Goal: Task Accomplishment & Management: Manage account settings

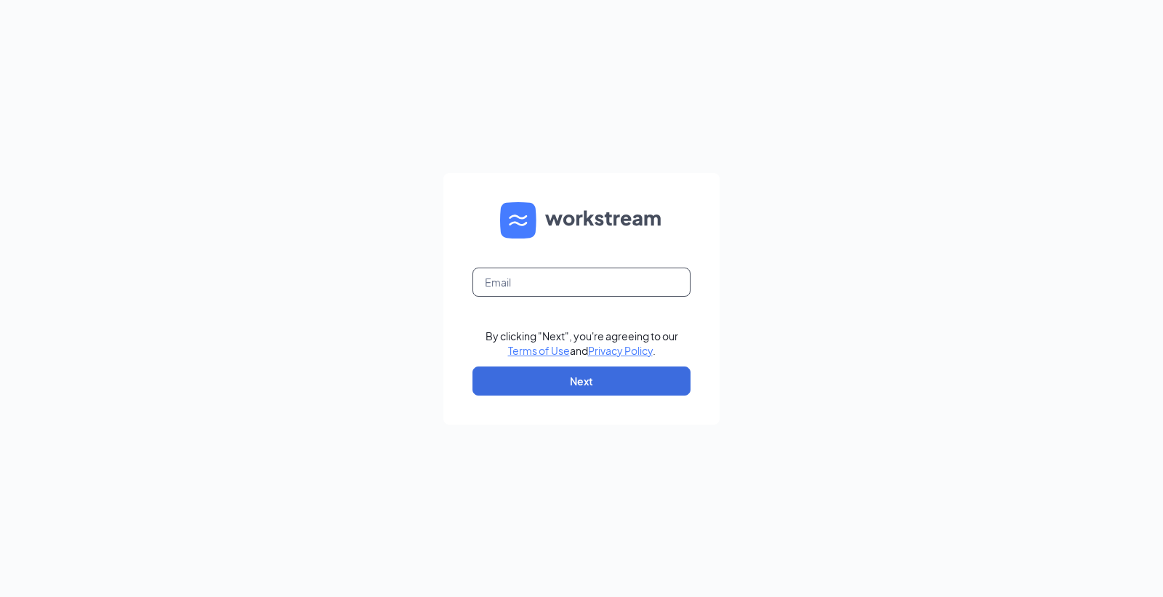
click at [637, 285] on input "text" at bounding box center [582, 282] width 218 height 29
type input "marla.bearden@pjunited.com"
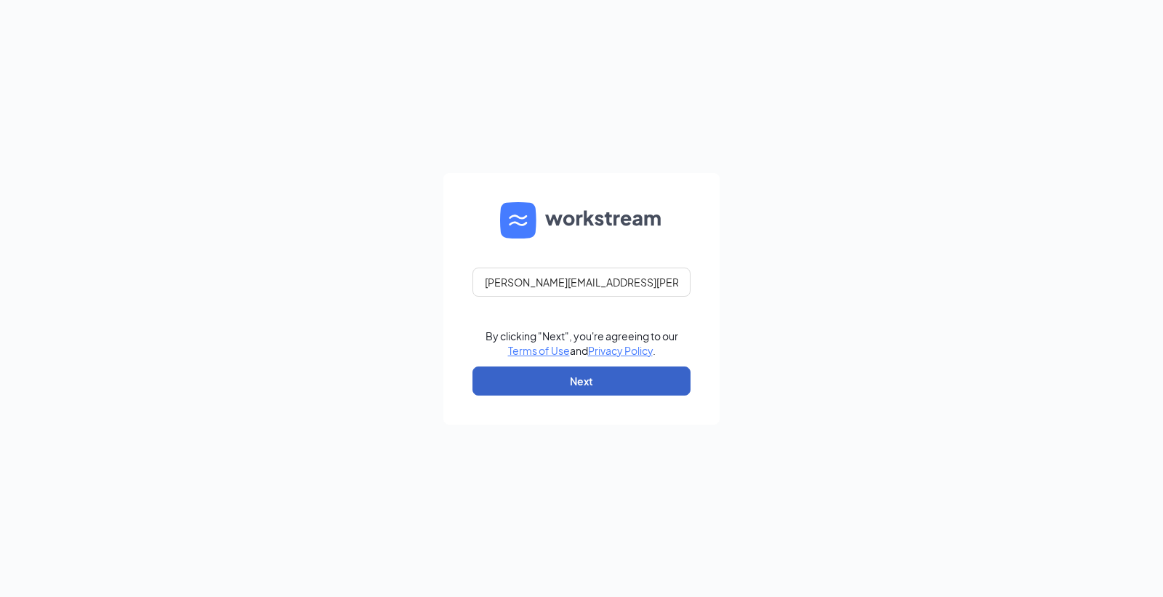
click at [587, 380] on button "Next" at bounding box center [582, 380] width 218 height 29
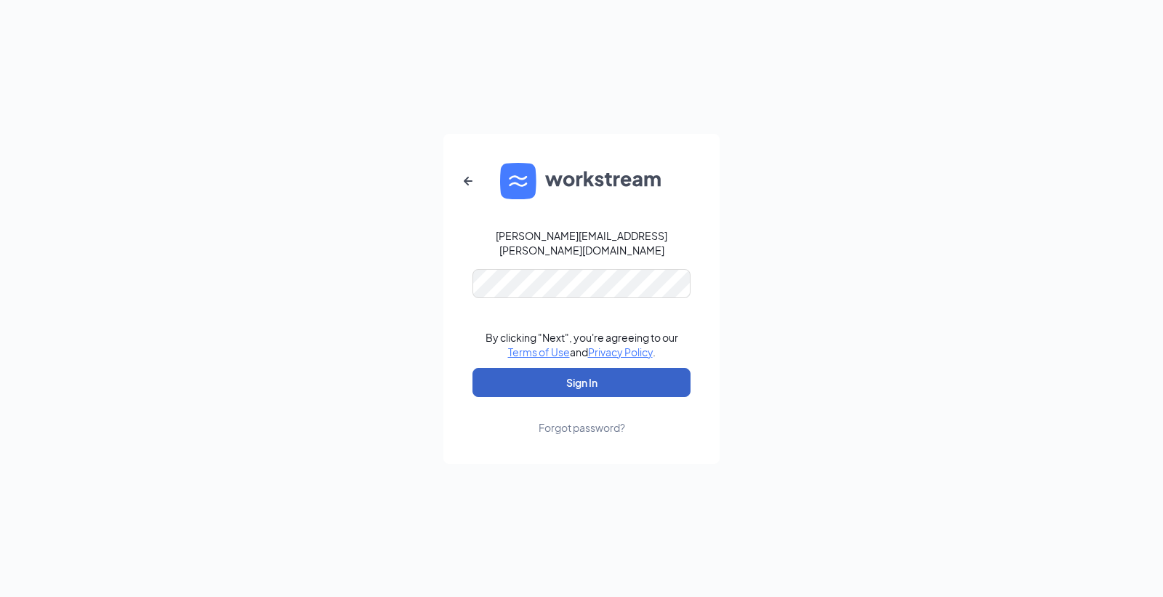
click at [584, 372] on button "Sign In" at bounding box center [582, 382] width 218 height 29
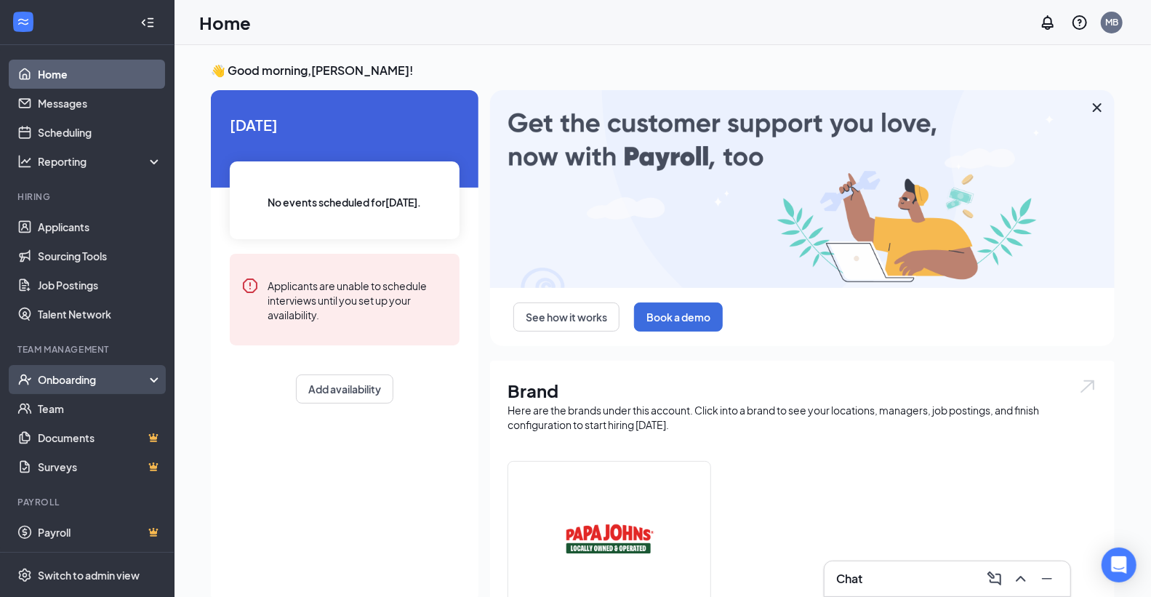
click at [84, 381] on div "Onboarding" at bounding box center [94, 379] width 112 height 15
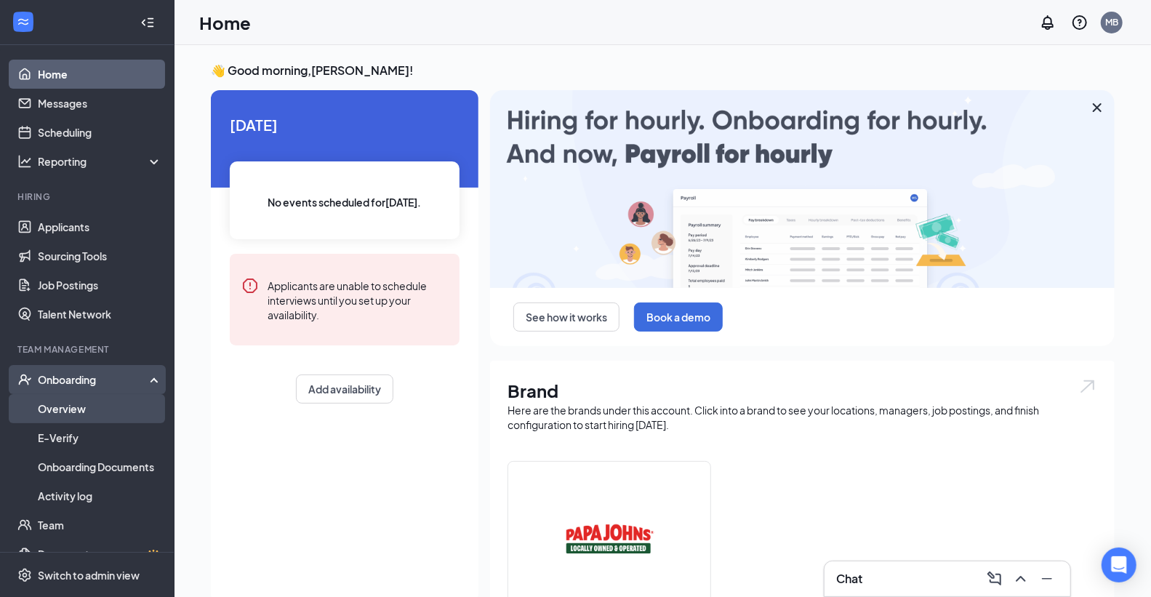
click at [62, 409] on link "Overview" at bounding box center [100, 408] width 124 height 29
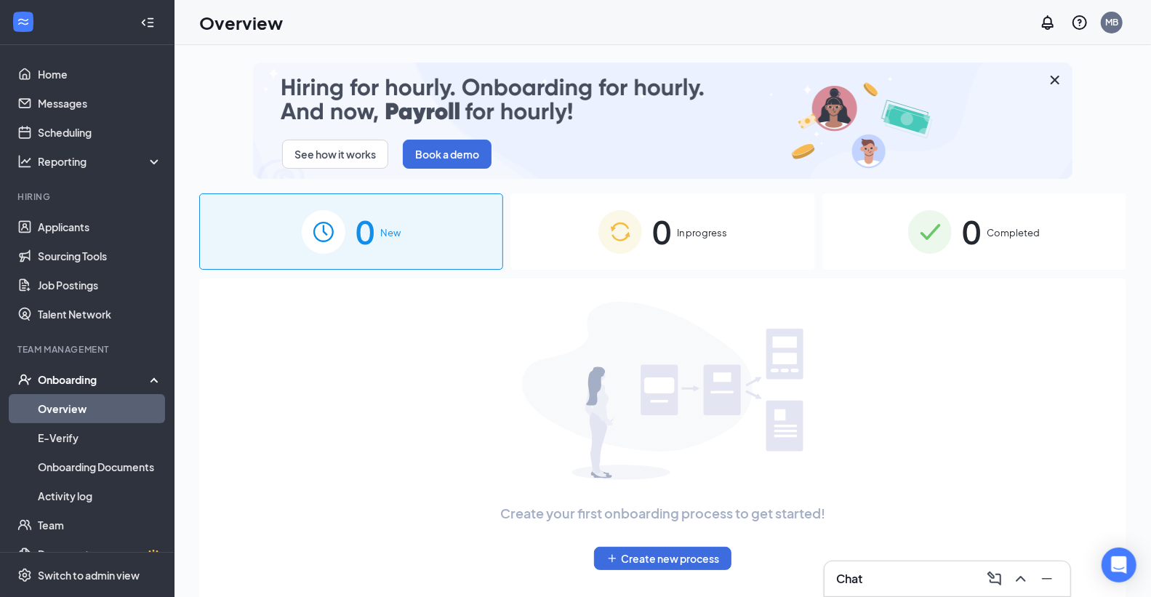
click at [1023, 236] on span "Completed" at bounding box center [1013, 232] width 53 height 15
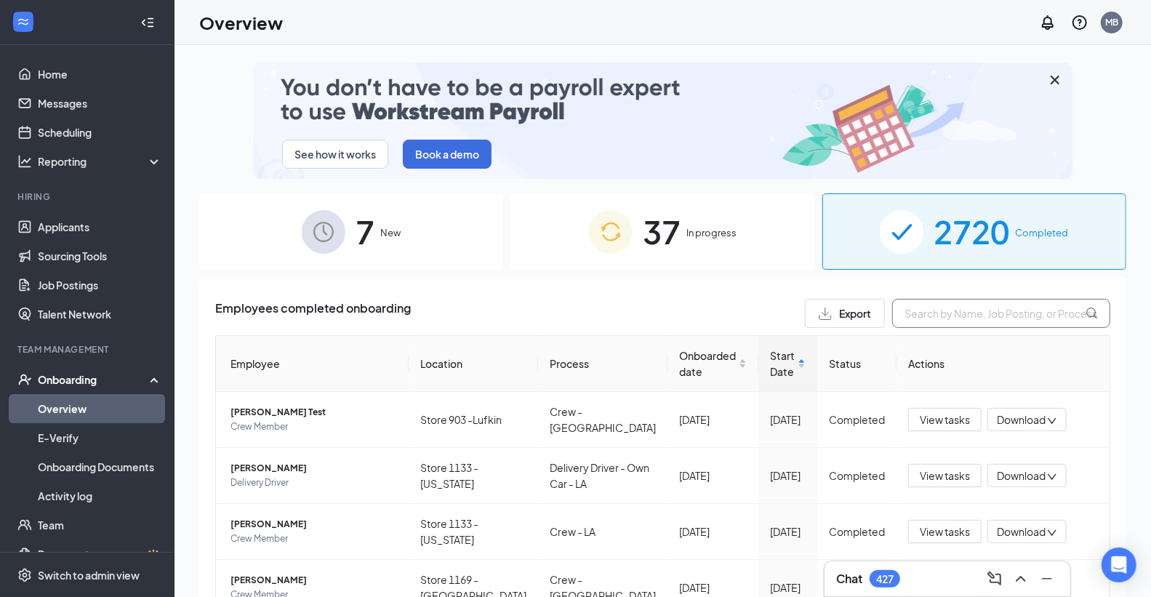
click at [920, 317] on input "text" at bounding box center [1001, 313] width 218 height 29
type input "[PERSON_NAME]"
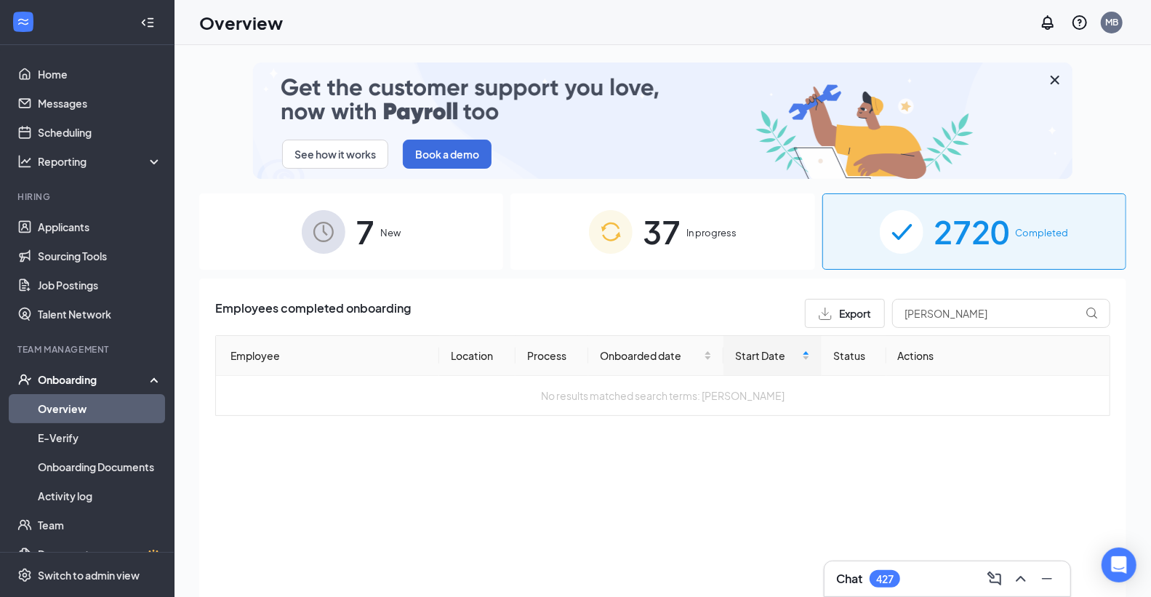
click at [962, 230] on span "2720" at bounding box center [972, 231] width 76 height 50
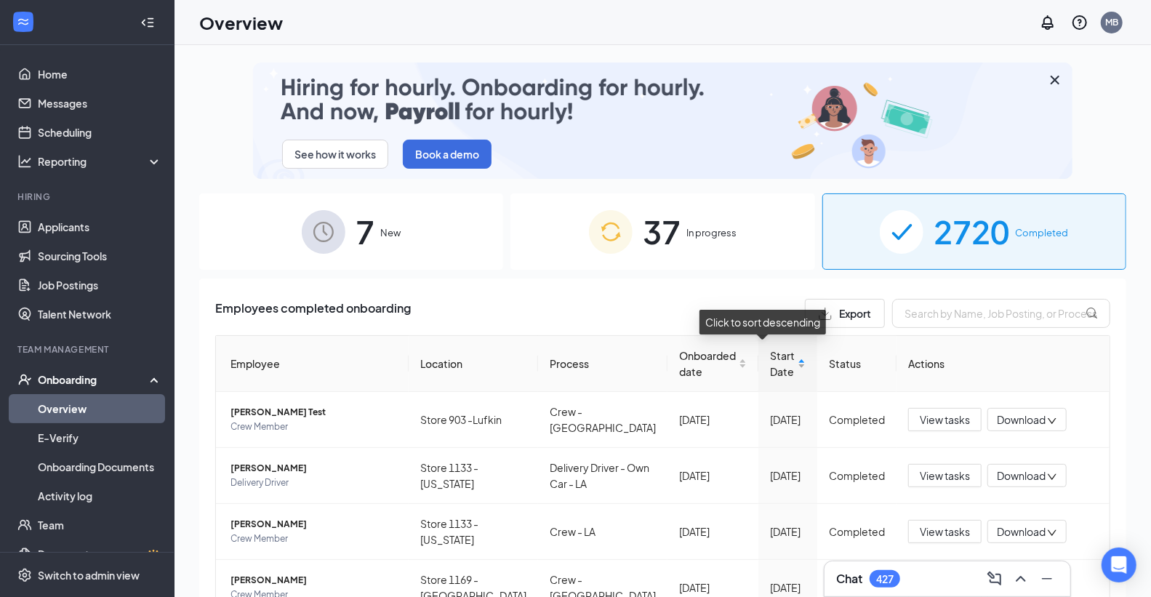
click at [779, 367] on div "Start Date" at bounding box center [788, 364] width 36 height 32
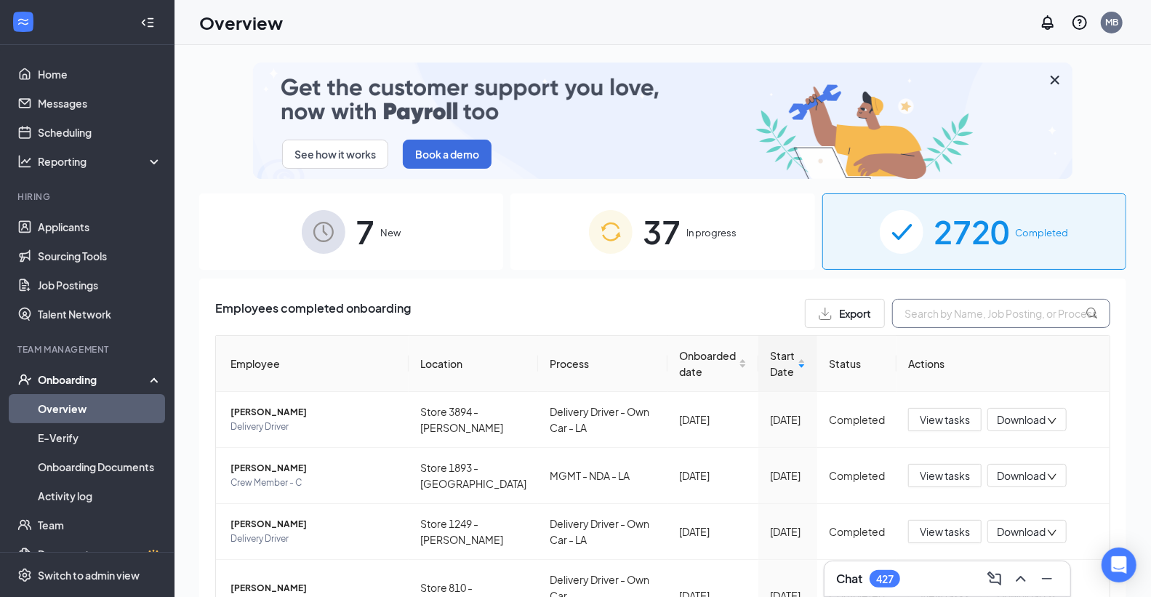
click at [920, 316] on input "text" at bounding box center [1001, 313] width 218 height 29
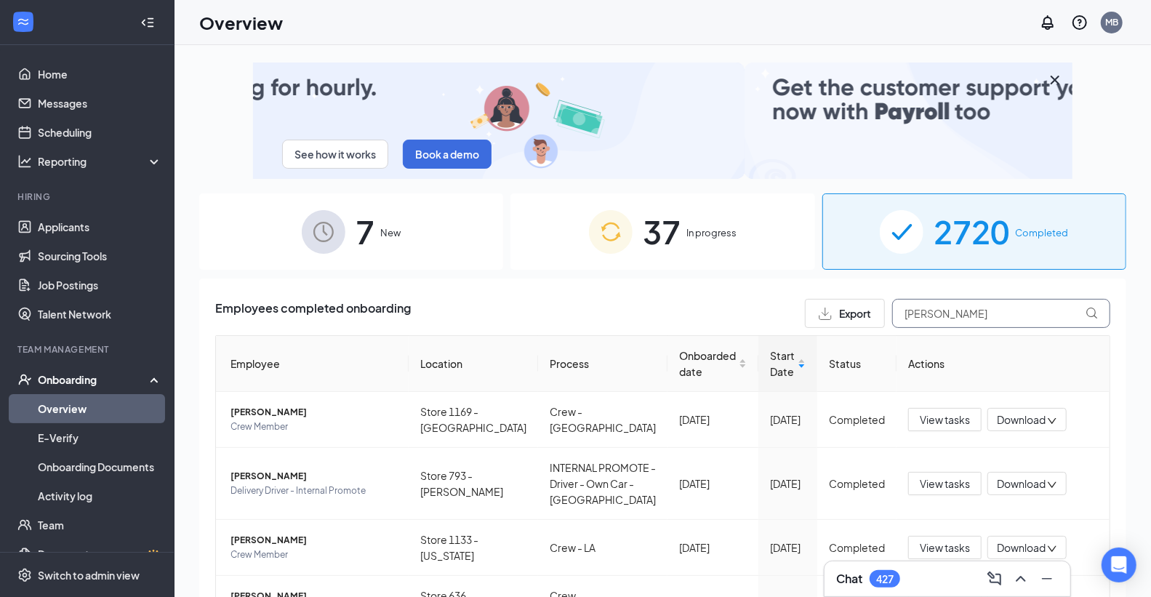
type input "[PERSON_NAME]"
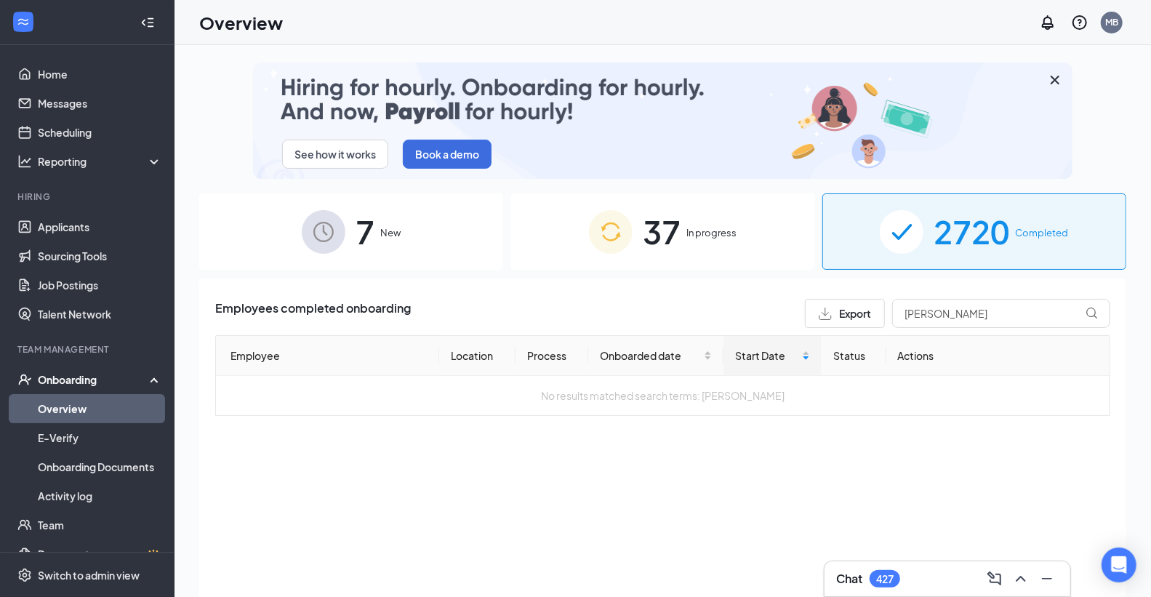
click at [670, 233] on span "37" at bounding box center [662, 231] width 38 height 50
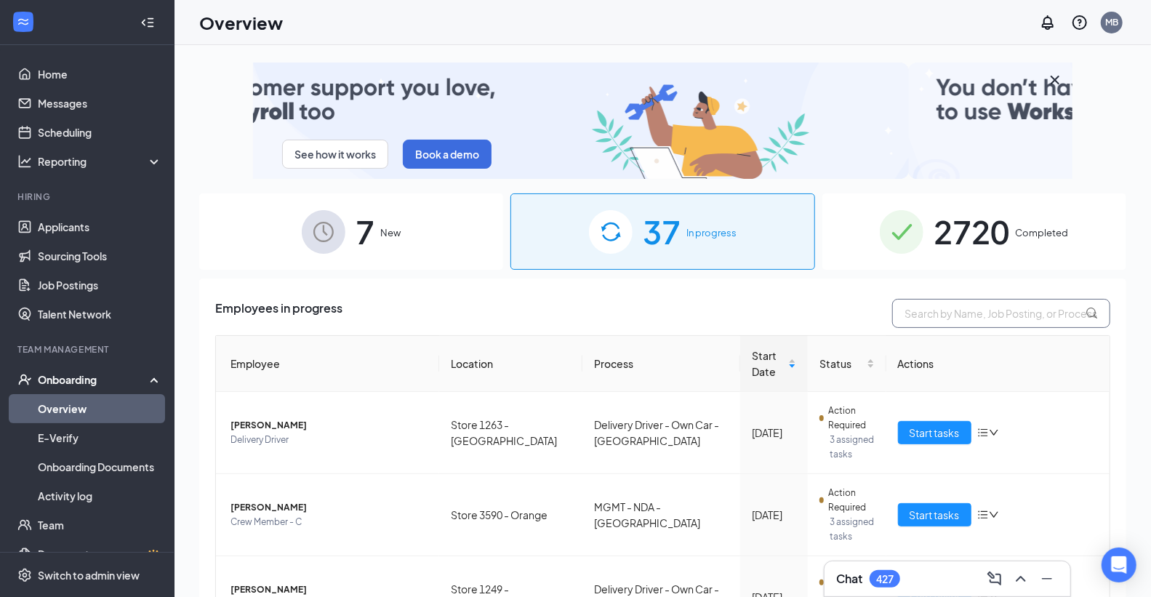
click at [984, 315] on input "text" at bounding box center [1001, 313] width 218 height 29
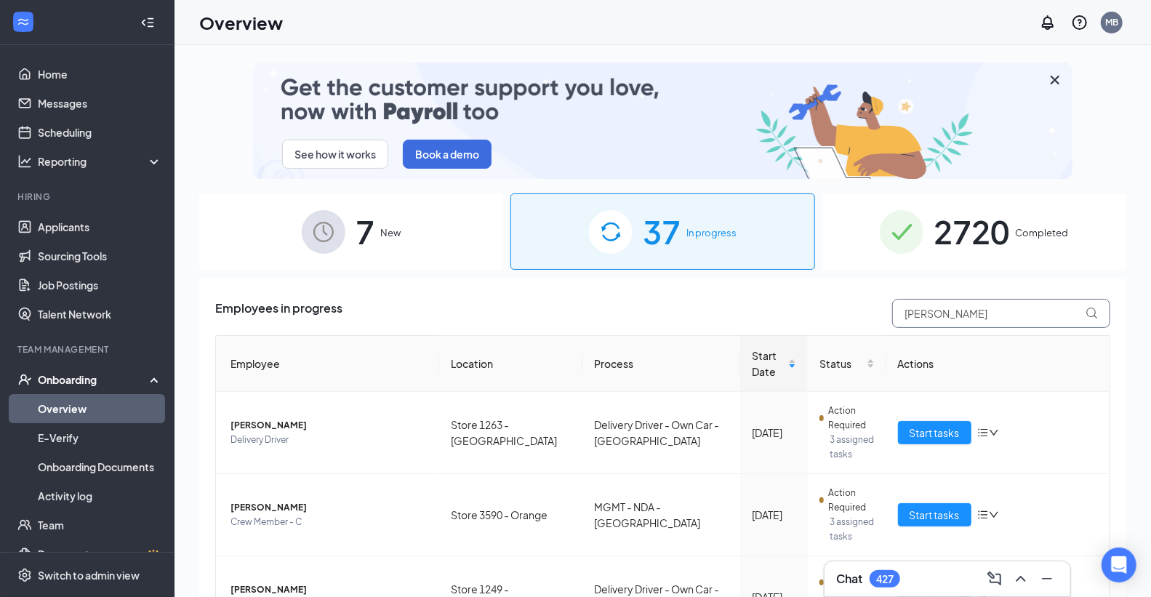
type input "[PERSON_NAME]"
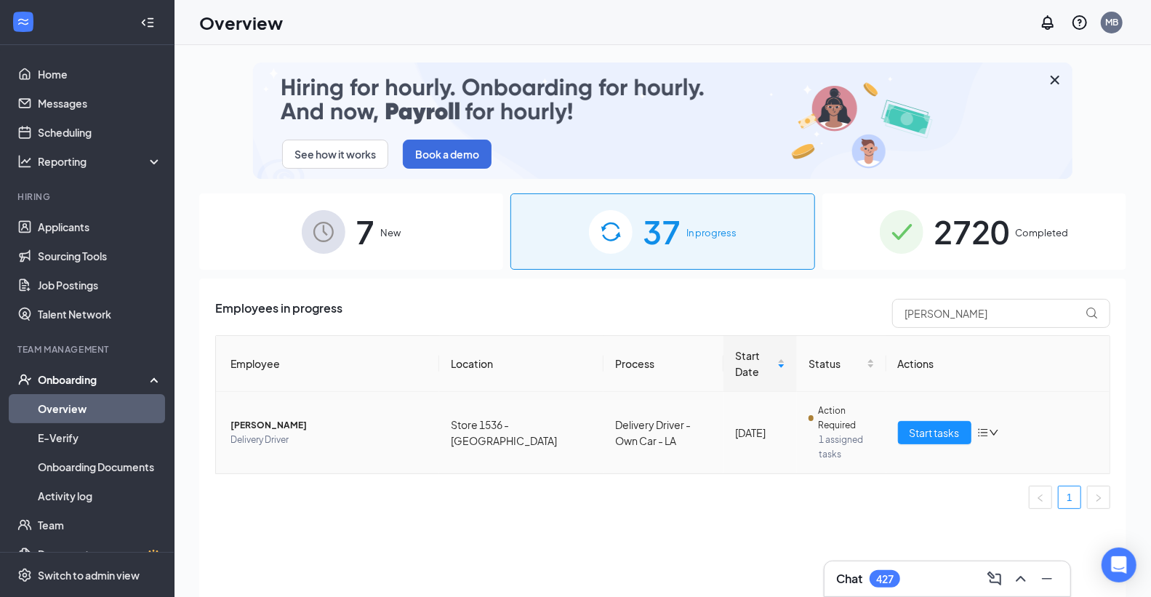
click at [269, 418] on span "[PERSON_NAME]" at bounding box center [328, 425] width 197 height 15
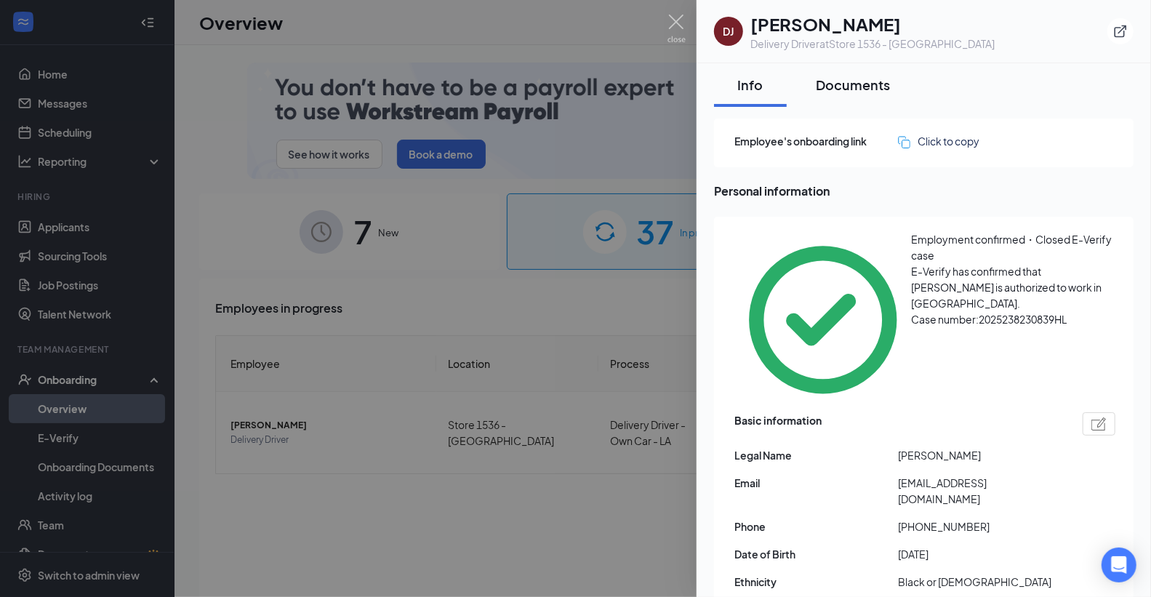
click at [856, 79] on div "Documents" at bounding box center [853, 85] width 74 height 18
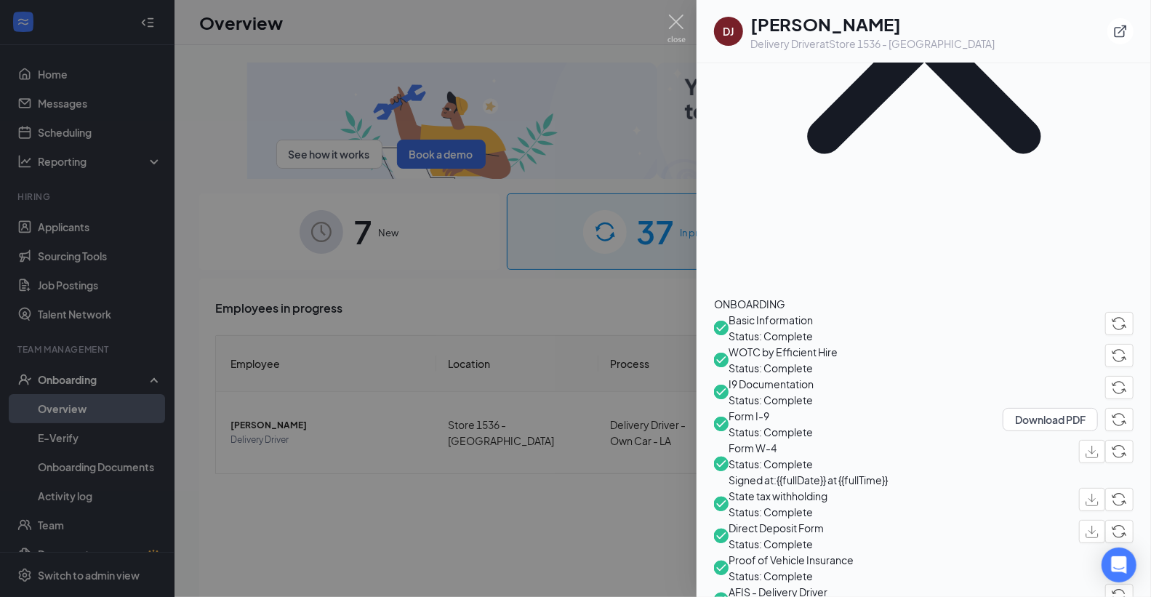
scroll to position [190, 0]
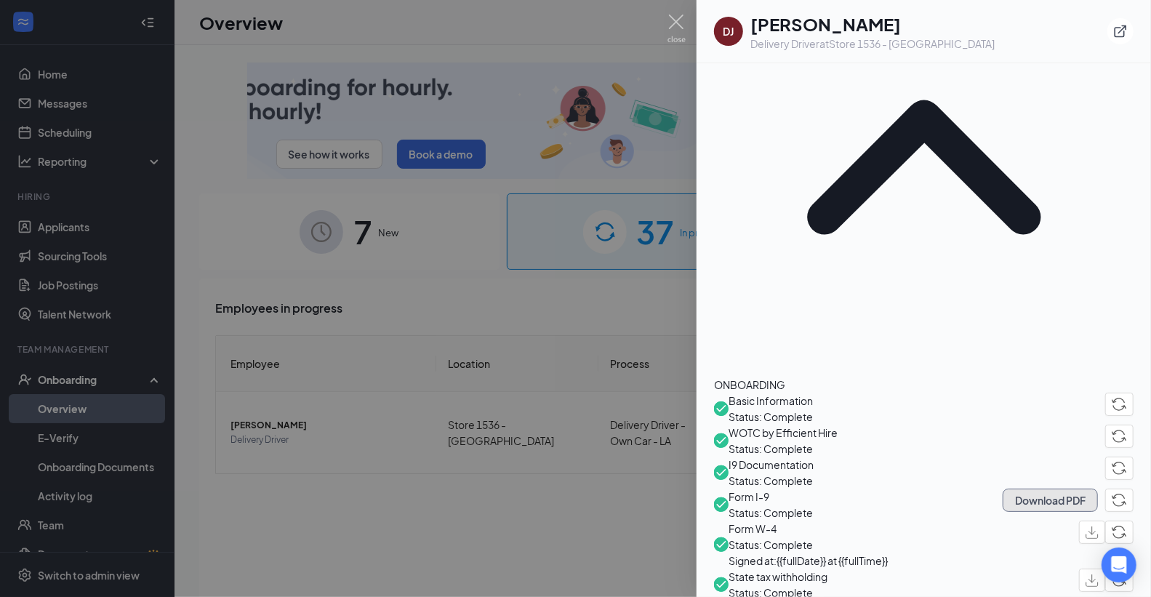
click at [1016, 489] on button "Download PDF" at bounding box center [1050, 500] width 95 height 23
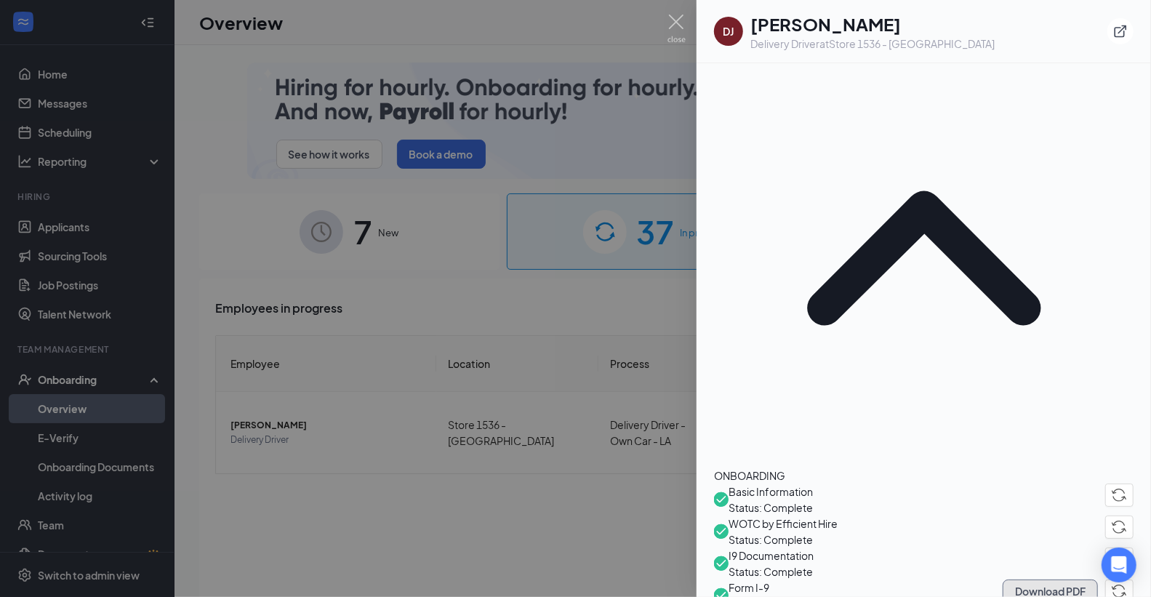
scroll to position [0, 0]
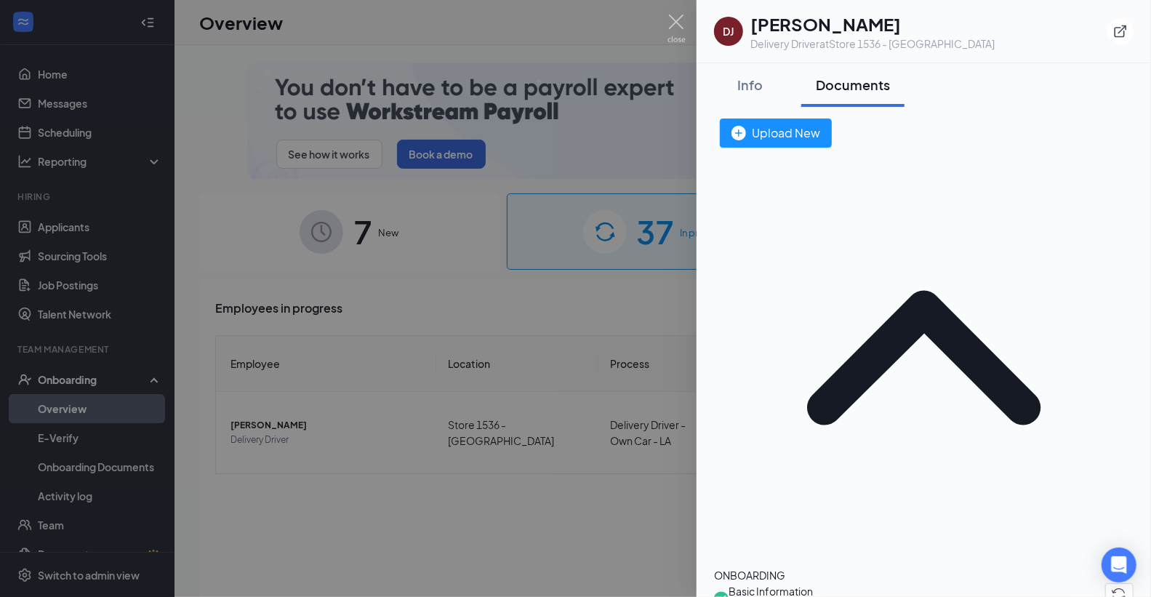
click at [665, 16] on div at bounding box center [575, 298] width 1151 height 597
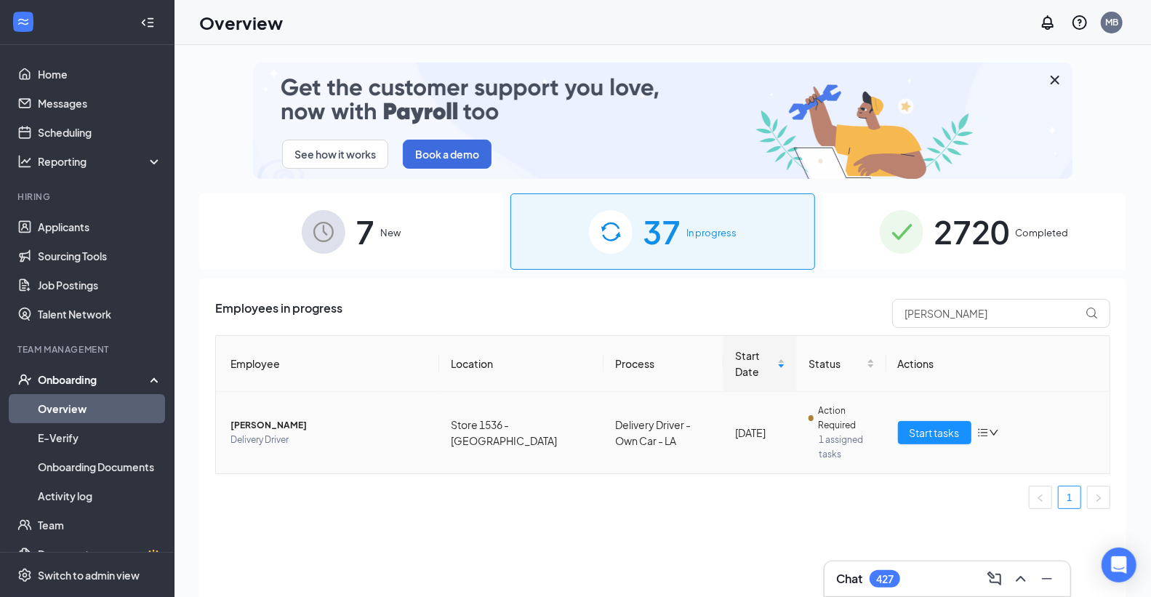
click at [272, 425] on span "[PERSON_NAME]" at bounding box center [328, 425] width 197 height 15
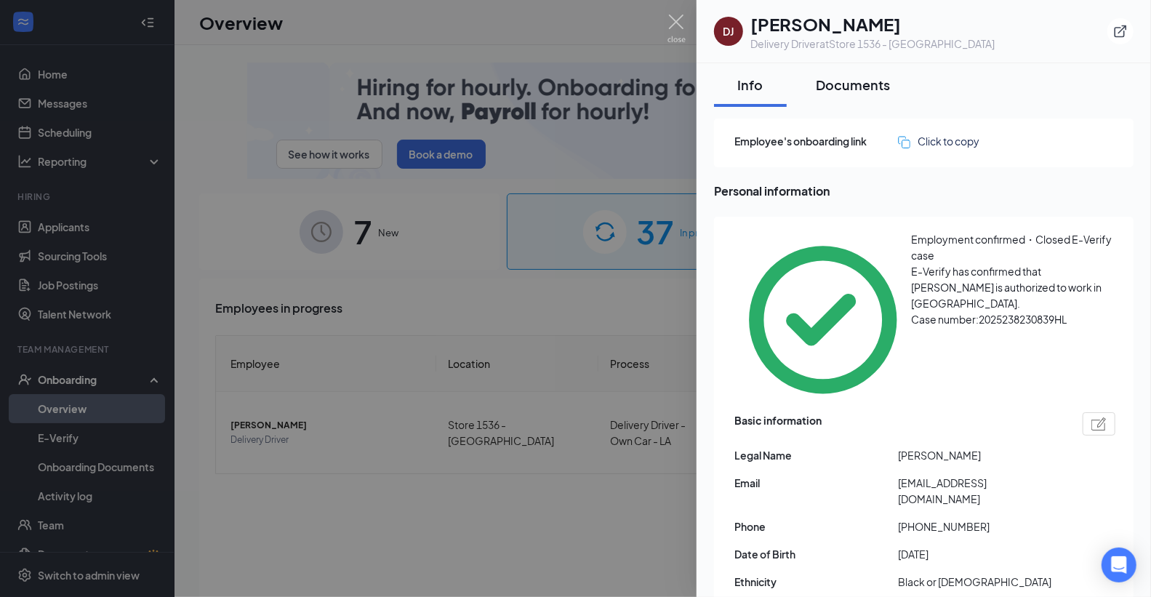
click at [873, 81] on div "Documents" at bounding box center [853, 85] width 74 height 18
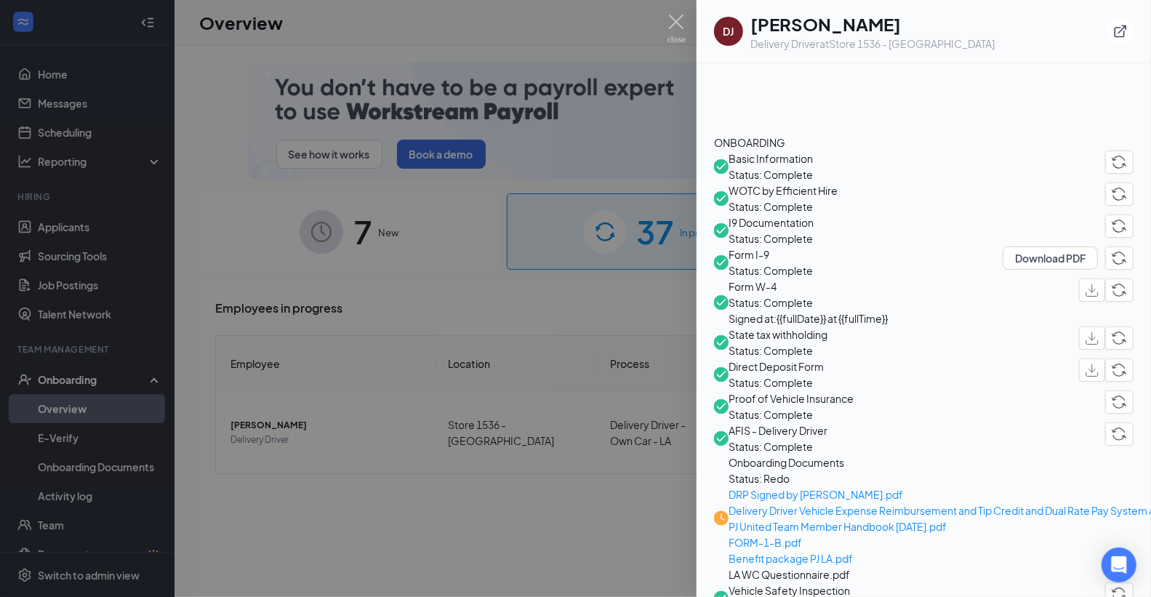
scroll to position [404, 0]
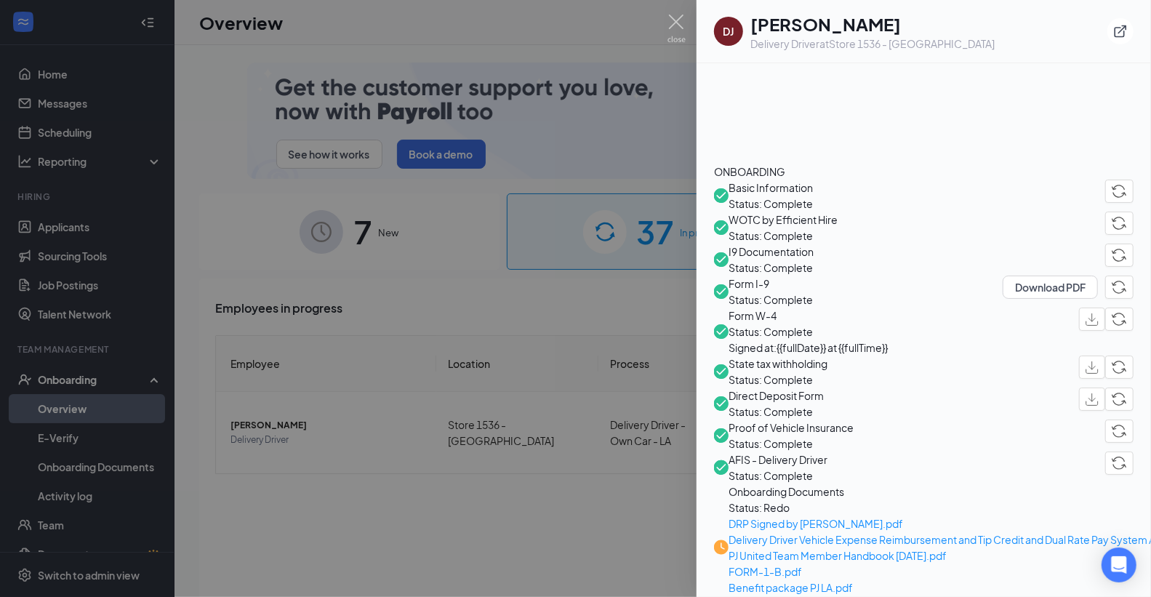
click at [854, 420] on span "Proof of Vehicle Insurance" at bounding box center [791, 428] width 125 height 16
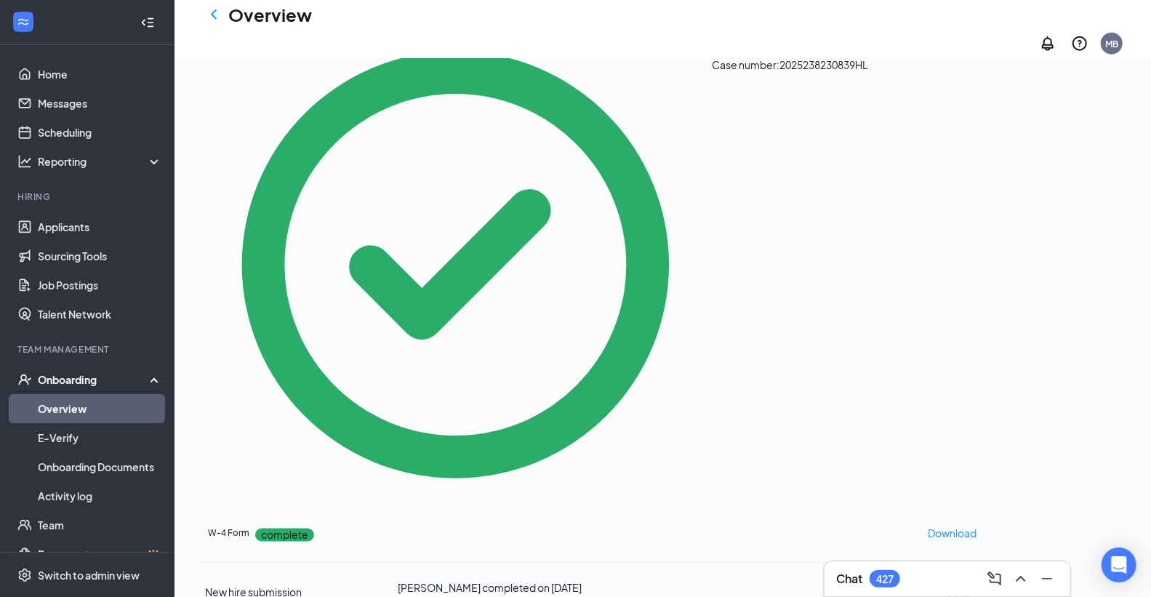
scroll to position [1194, 0]
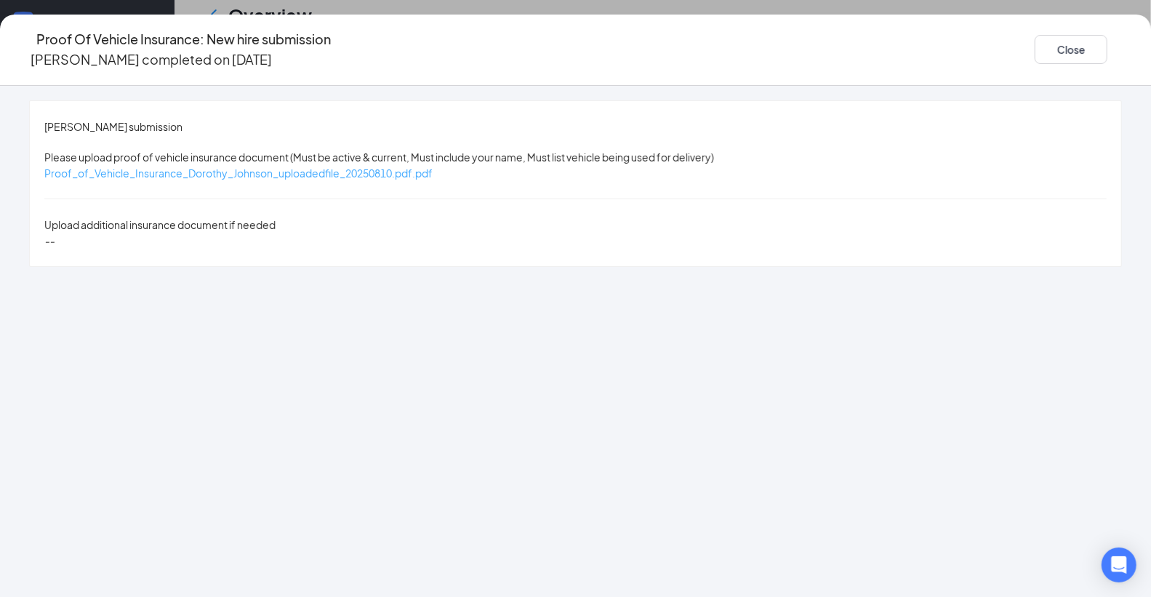
click at [433, 167] on span "Proof_of_Vehicle_Insurance_Dorothy_Johnson_uploadedfile_20250810.pdf.pdf" at bounding box center [238, 173] width 388 height 13
click at [1035, 35] on button "Close" at bounding box center [1071, 49] width 73 height 29
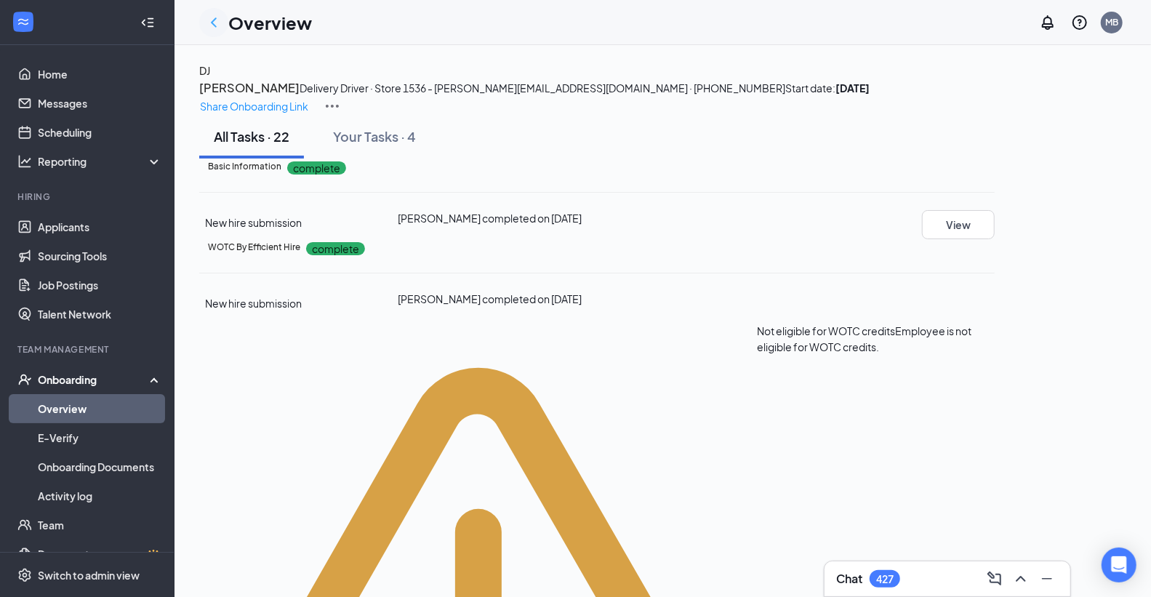
click at [215, 20] on icon "ChevronLeft" at bounding box center [213, 22] width 17 height 17
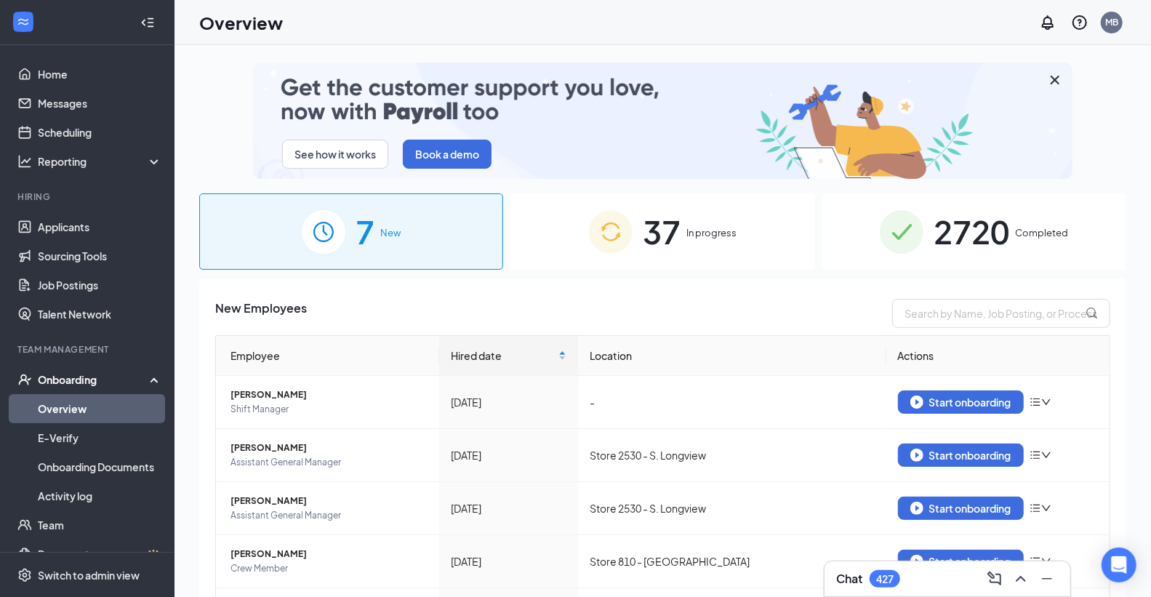
click at [700, 227] on span "In progress" at bounding box center [711, 232] width 50 height 15
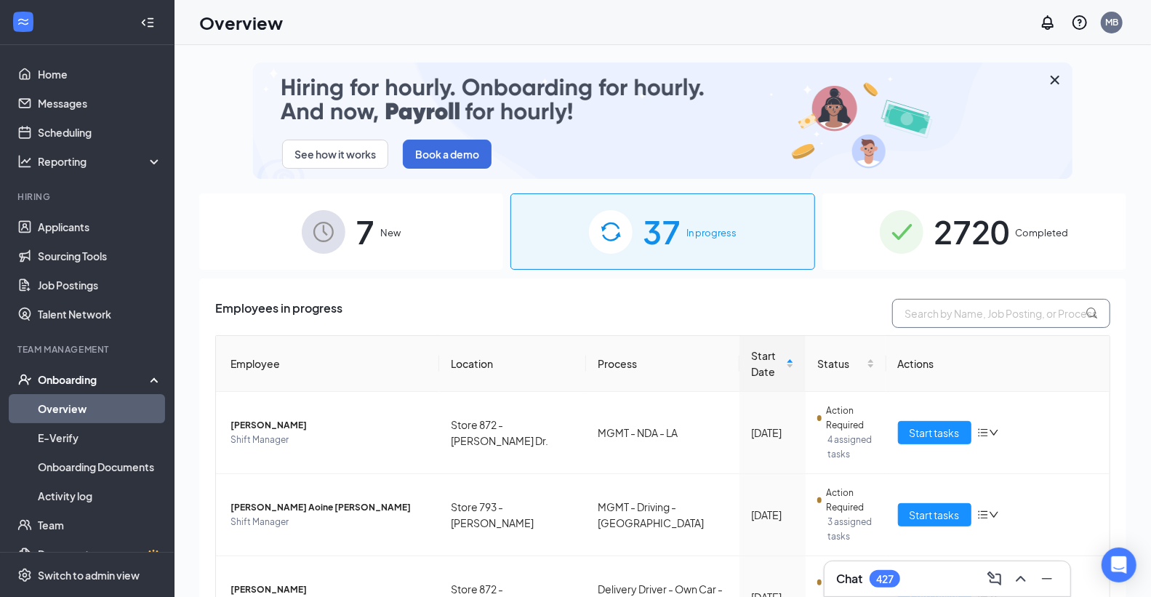
click at [920, 311] on input "text" at bounding box center [1001, 313] width 218 height 29
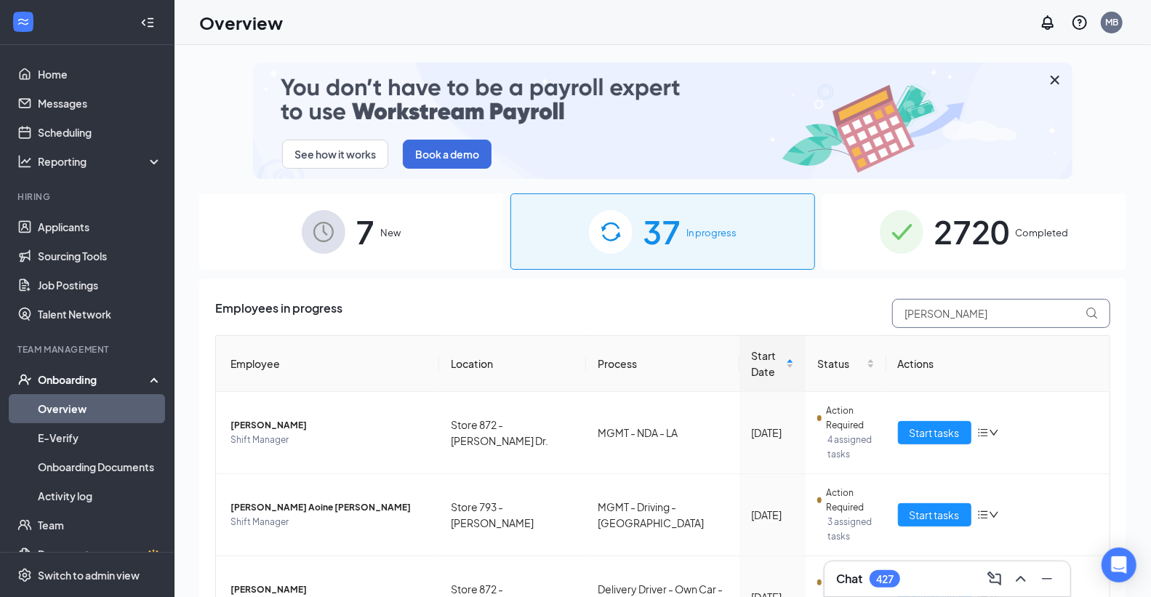
type input "[PERSON_NAME]"
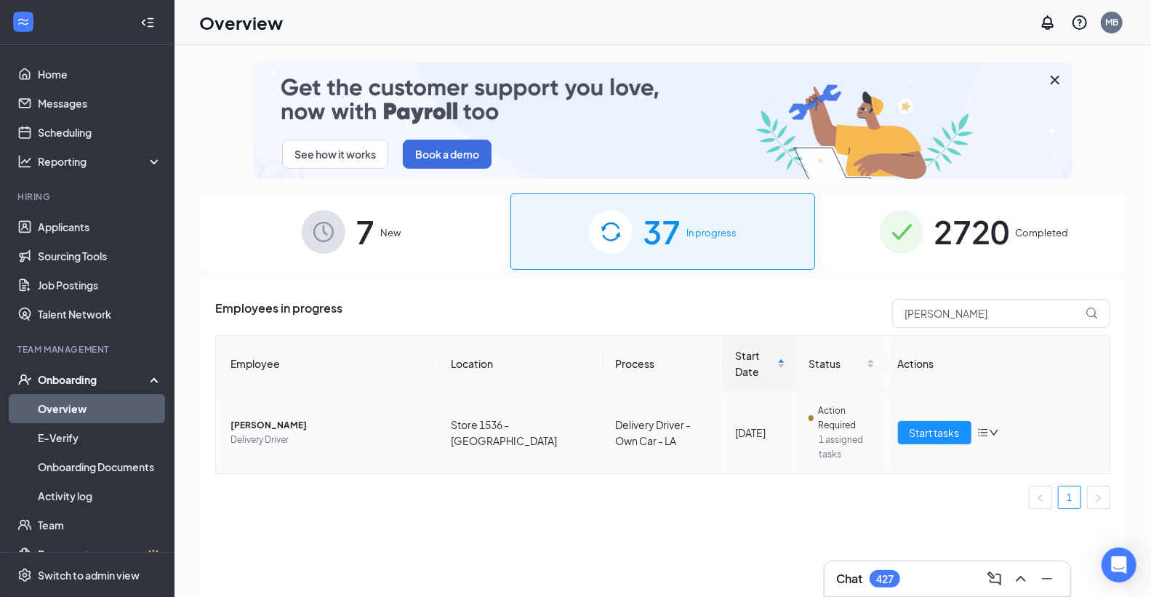
click at [284, 422] on span "[PERSON_NAME]" at bounding box center [328, 425] width 197 height 15
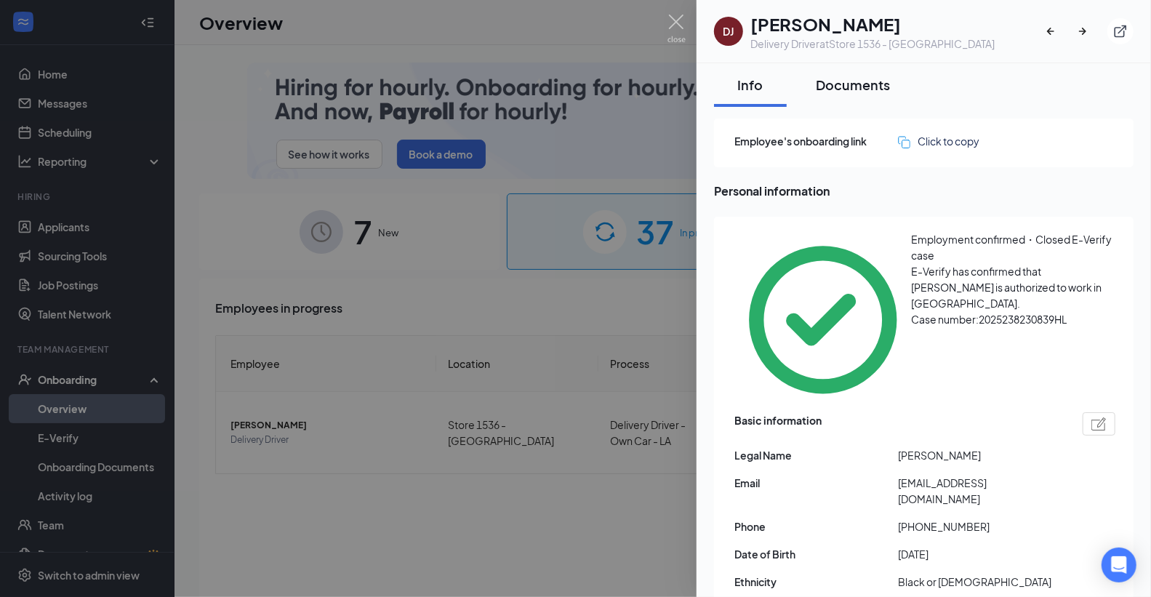
click at [854, 76] on div "Documents" at bounding box center [853, 85] width 74 height 18
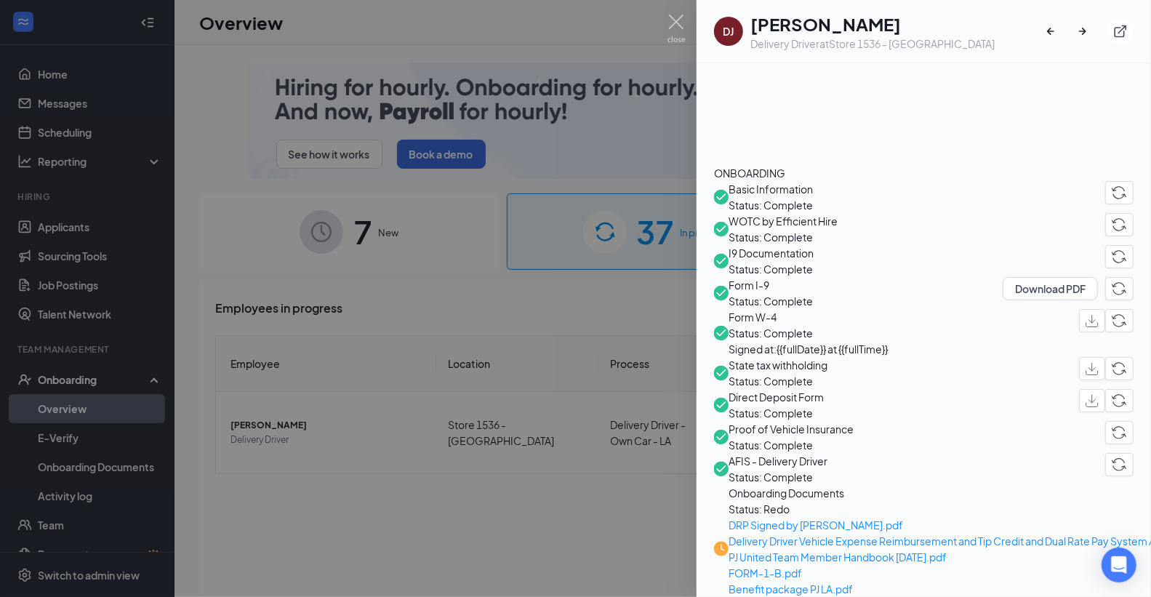
scroll to position [404, 0]
click at [682, 12] on div at bounding box center [575, 298] width 1151 height 597
